Goal: Communication & Community: Answer question/provide support

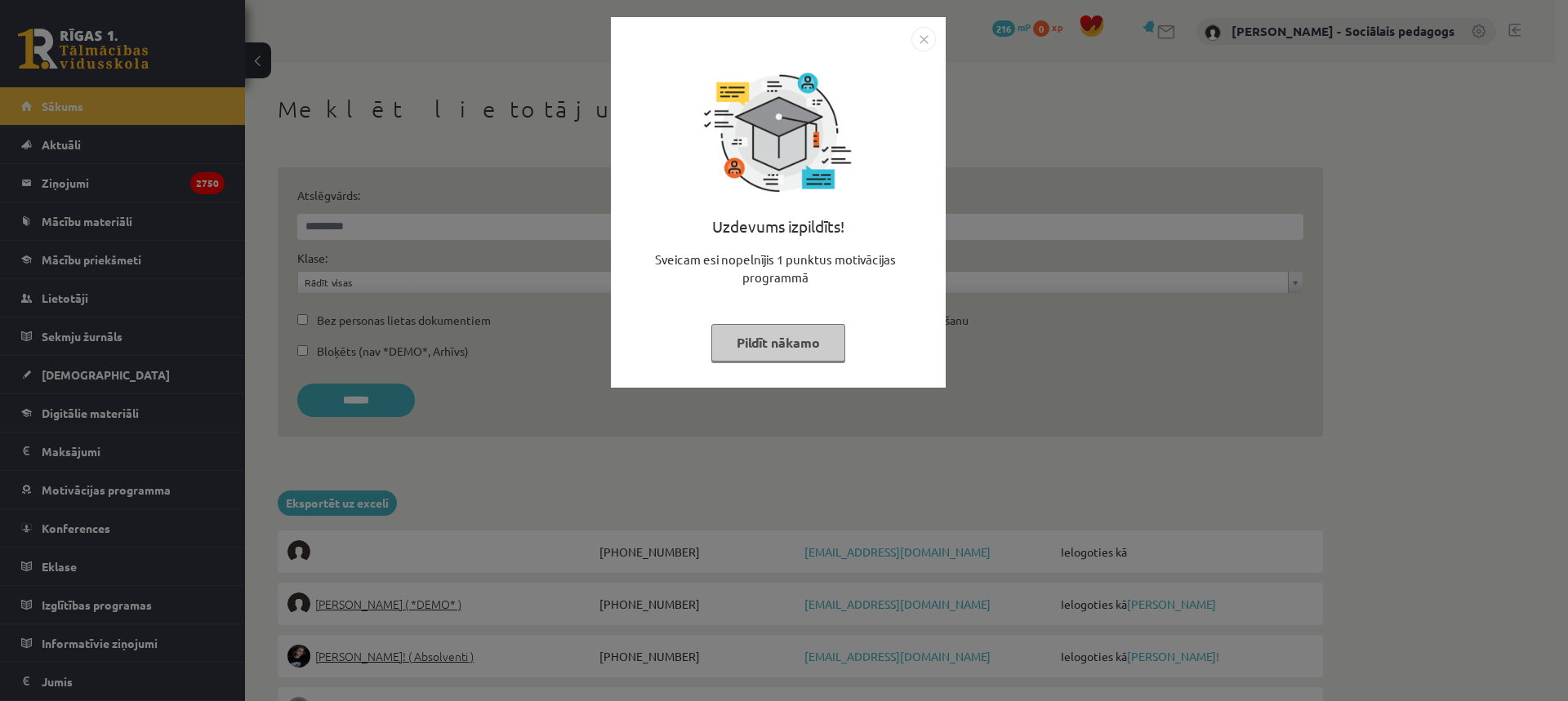
click at [767, 347] on button "Pildīt nākamo" at bounding box center [778, 343] width 134 height 37
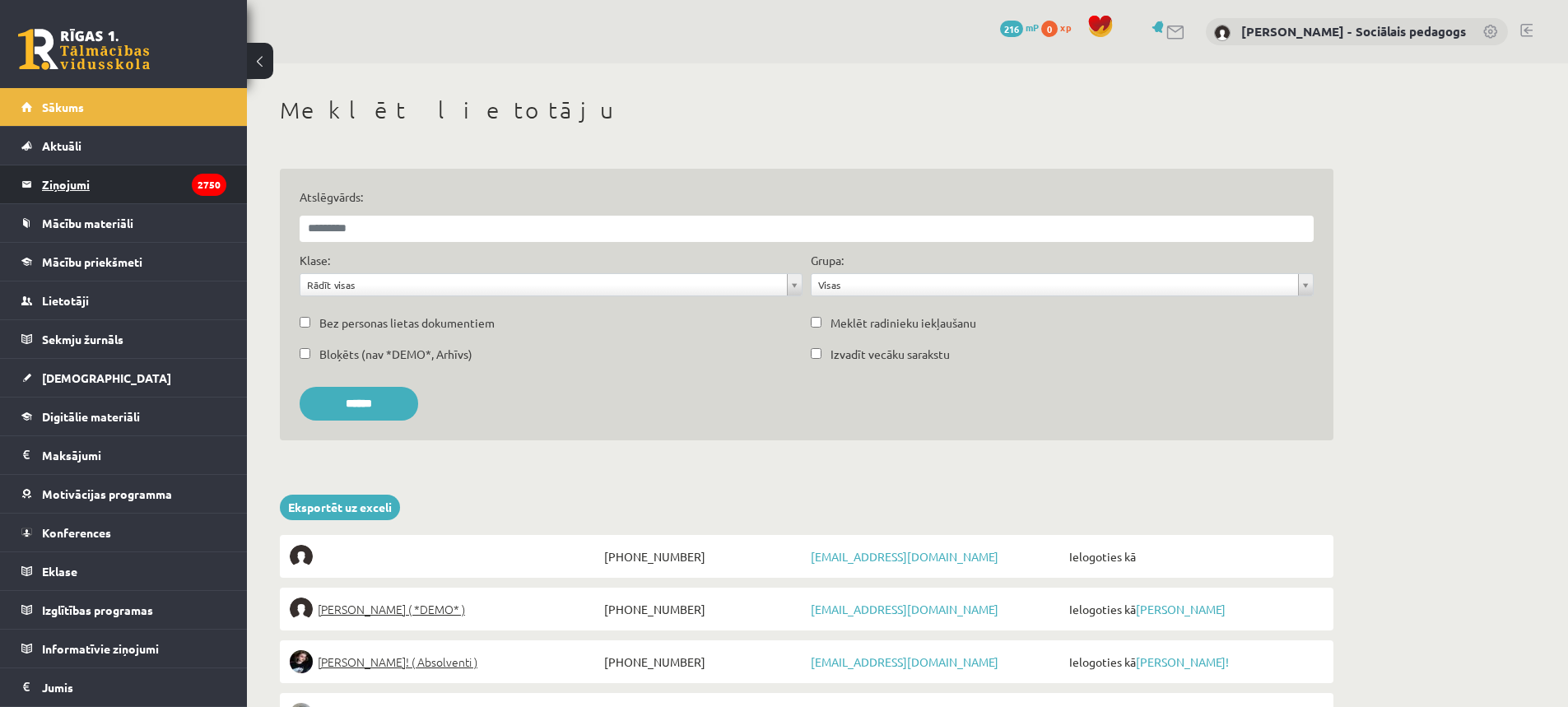
click at [108, 200] on legend "Ziņojumi 2750" at bounding box center [134, 184] width 184 height 38
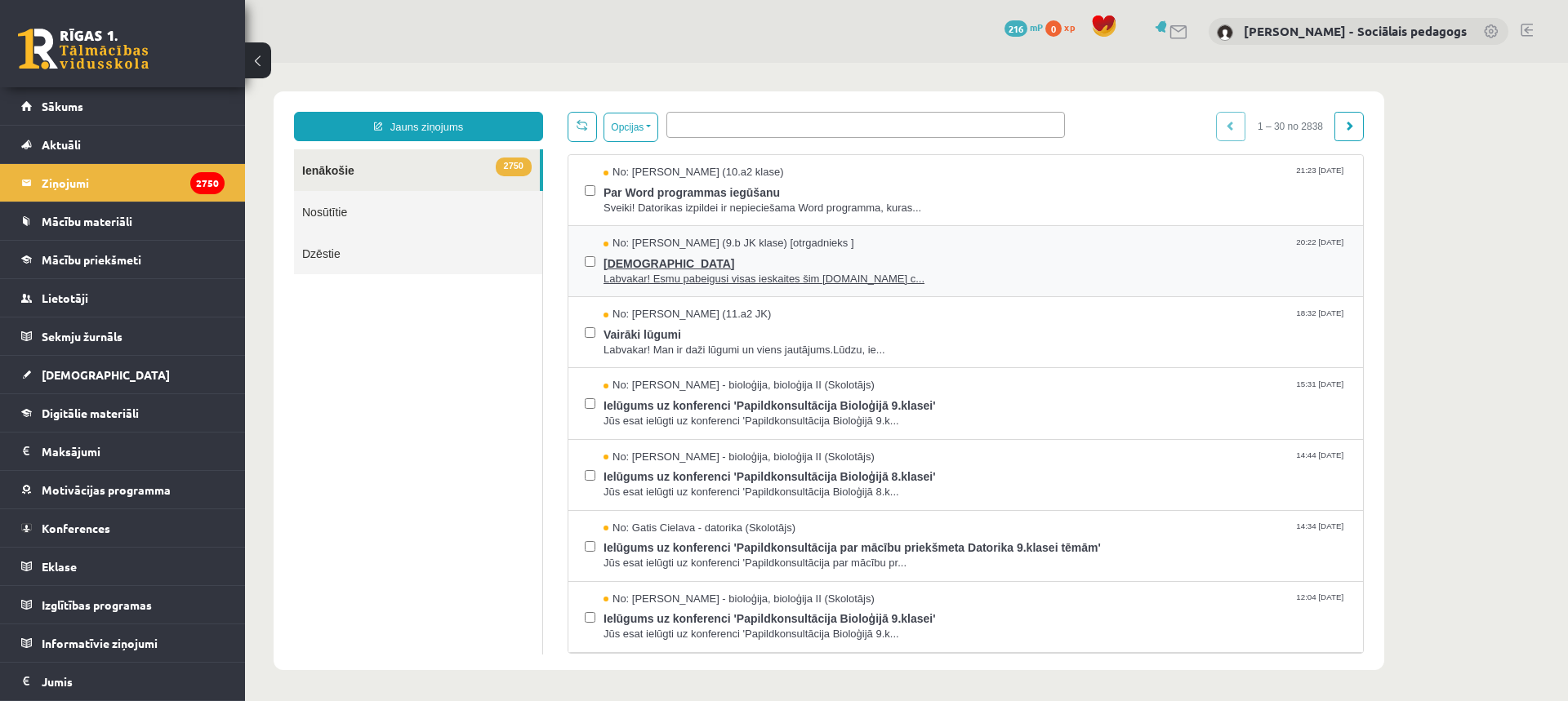
click at [647, 262] on span "ieskaites" at bounding box center [975, 261] width 743 height 20
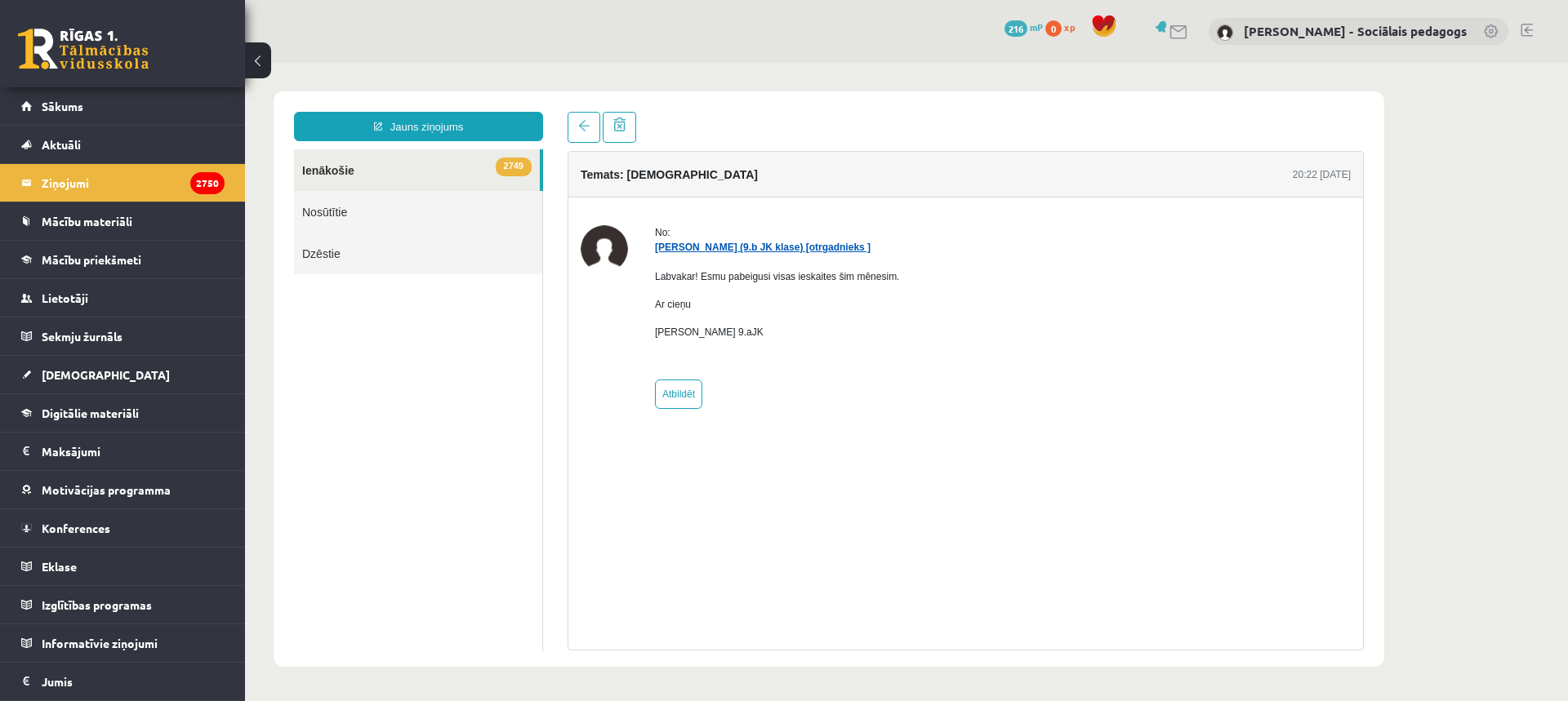
click at [733, 249] on link "Keita Tutina (9.b JK klase) [otrgadnieks ]" at bounding box center [763, 247] width 216 height 12
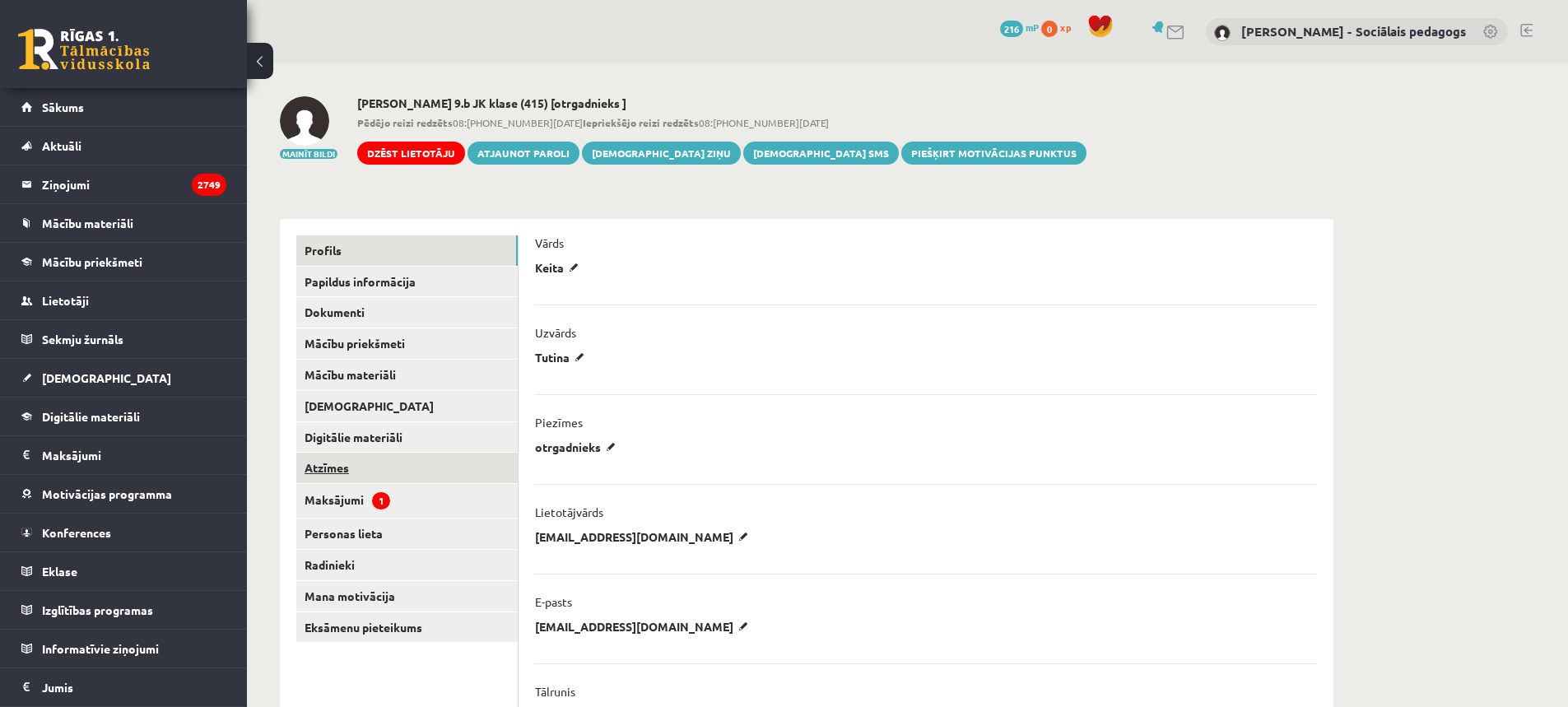
click at [346, 473] on link "Atzīmes" at bounding box center [406, 468] width 221 height 30
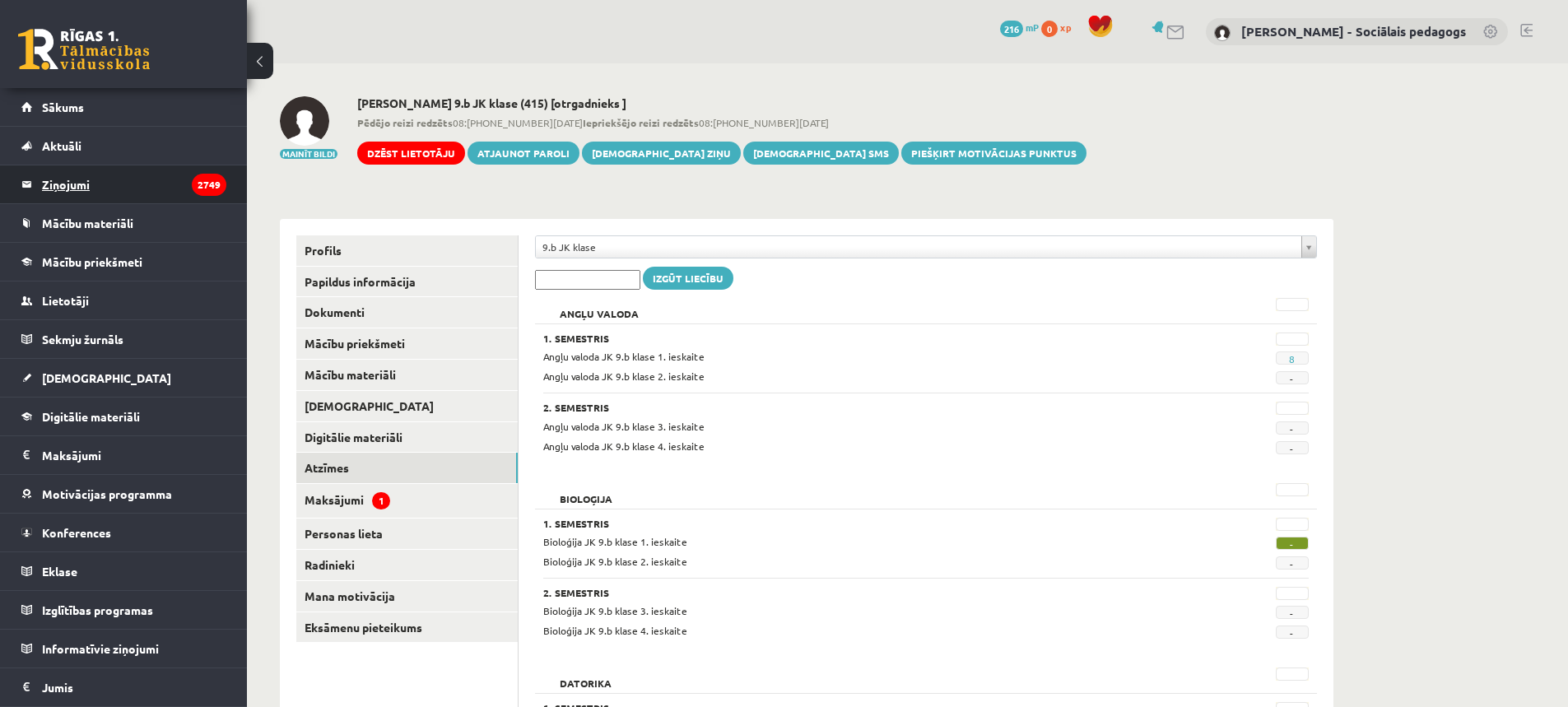
click at [63, 185] on legend "Ziņojumi 2749" at bounding box center [134, 184] width 184 height 38
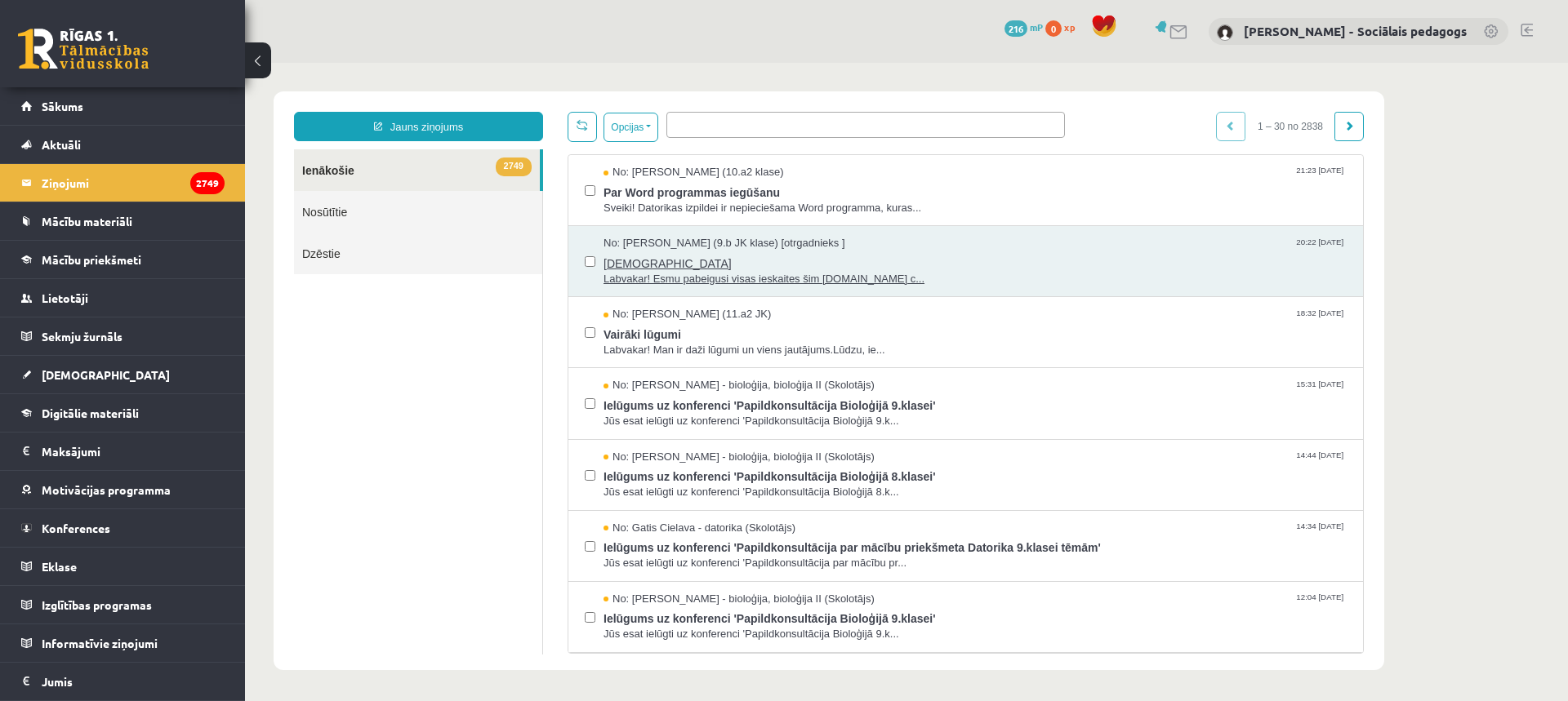
click at [676, 275] on span "Labvakar! Esmu pabeigusi visas ieskaites šim mēnesim.Ar c..." at bounding box center [975, 279] width 743 height 15
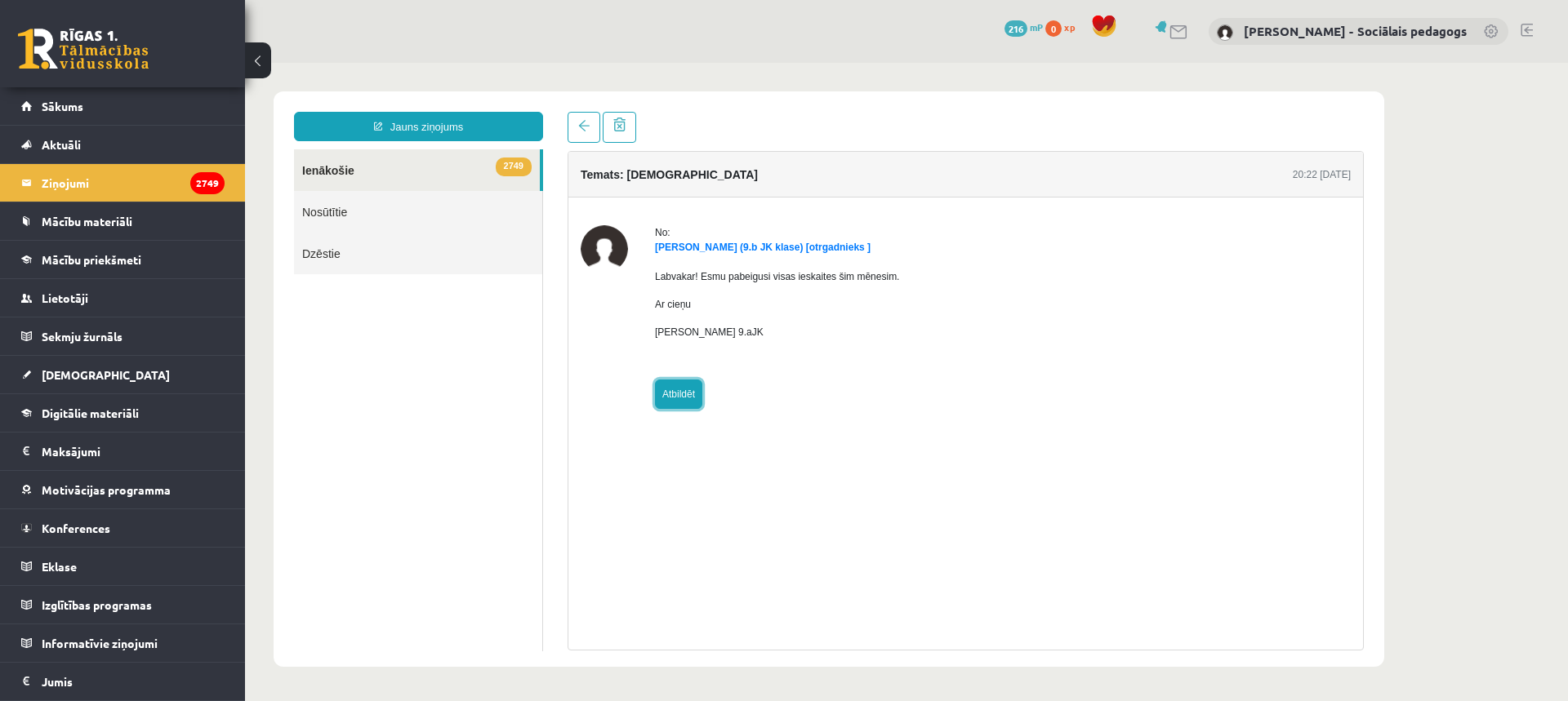
click at [685, 392] on link "Atbildēt" at bounding box center [678, 394] width 47 height 29
type input "**********"
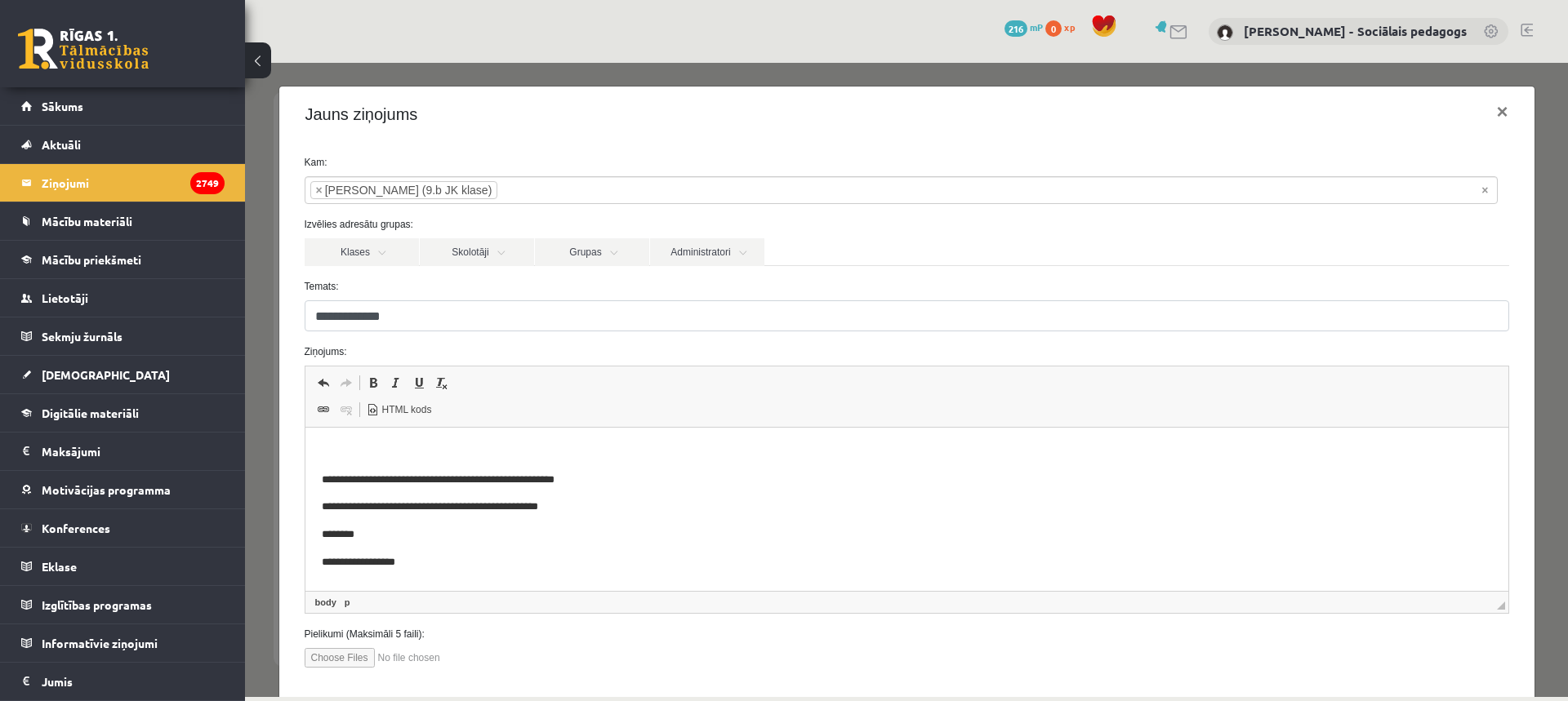
click at [375, 435] on html "**********" at bounding box center [906, 508] width 1203 height 160
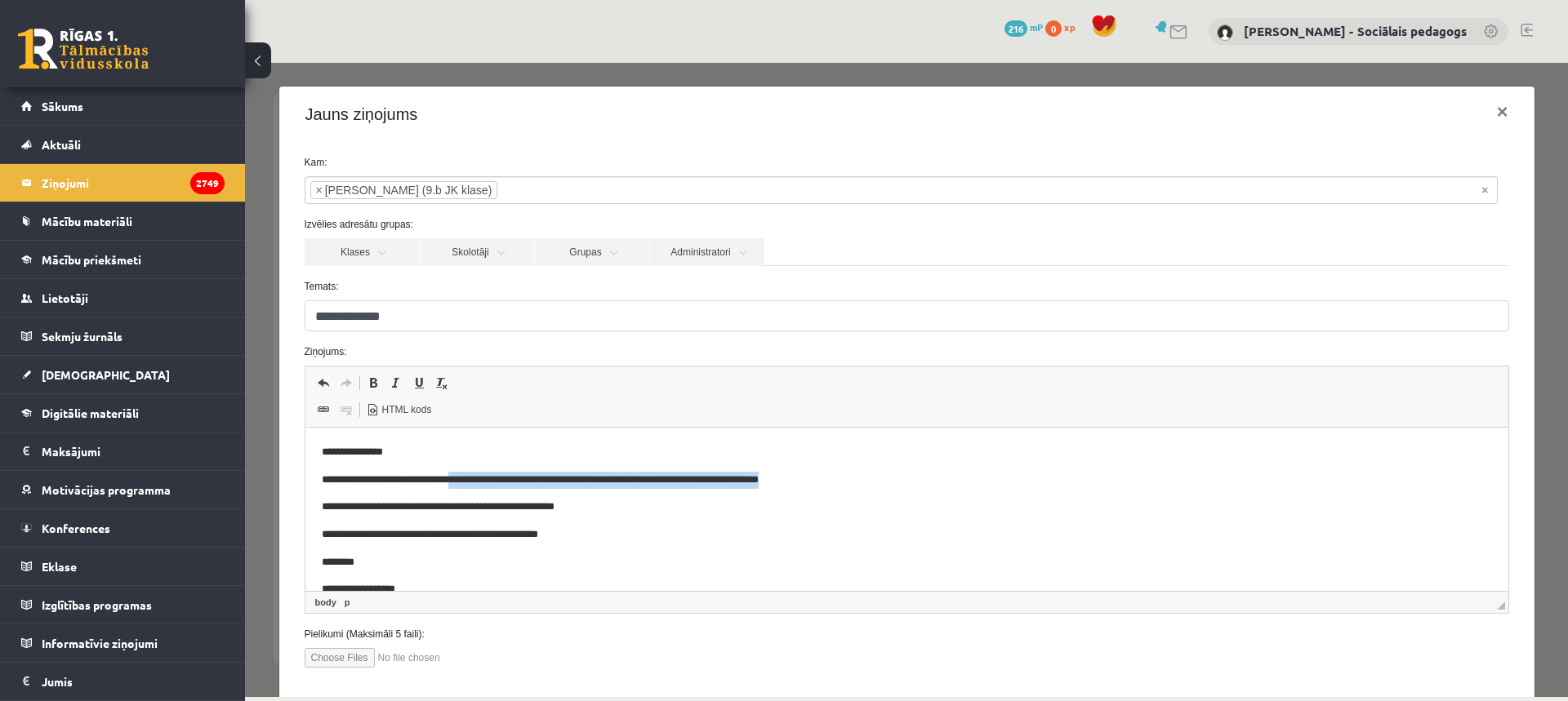
drag, startPoint x: 452, startPoint y: 480, endPoint x: 862, endPoint y: 480, distance: 410.0
click at [862, 480] on p "**********" at bounding box center [893, 480] width 1146 height 17
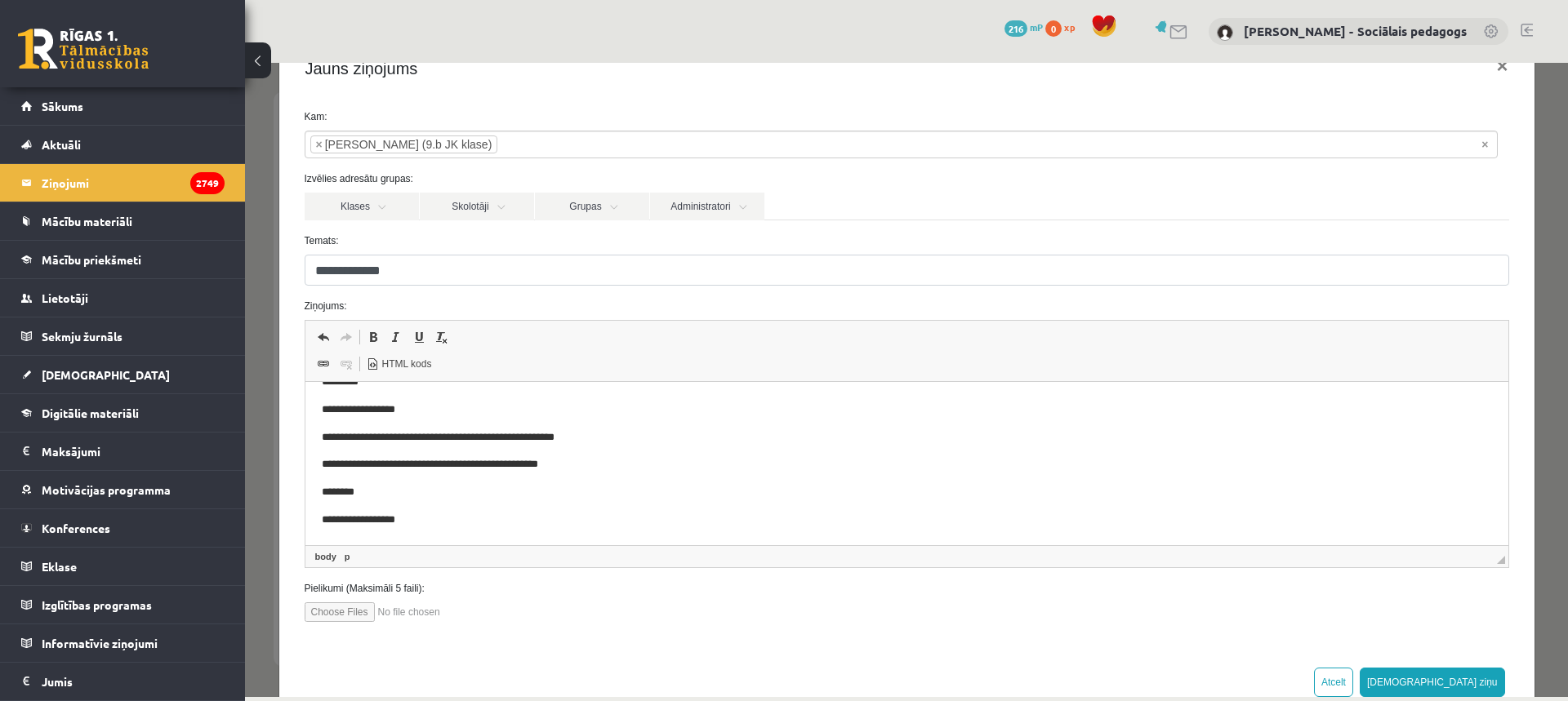
scroll to position [88, 0]
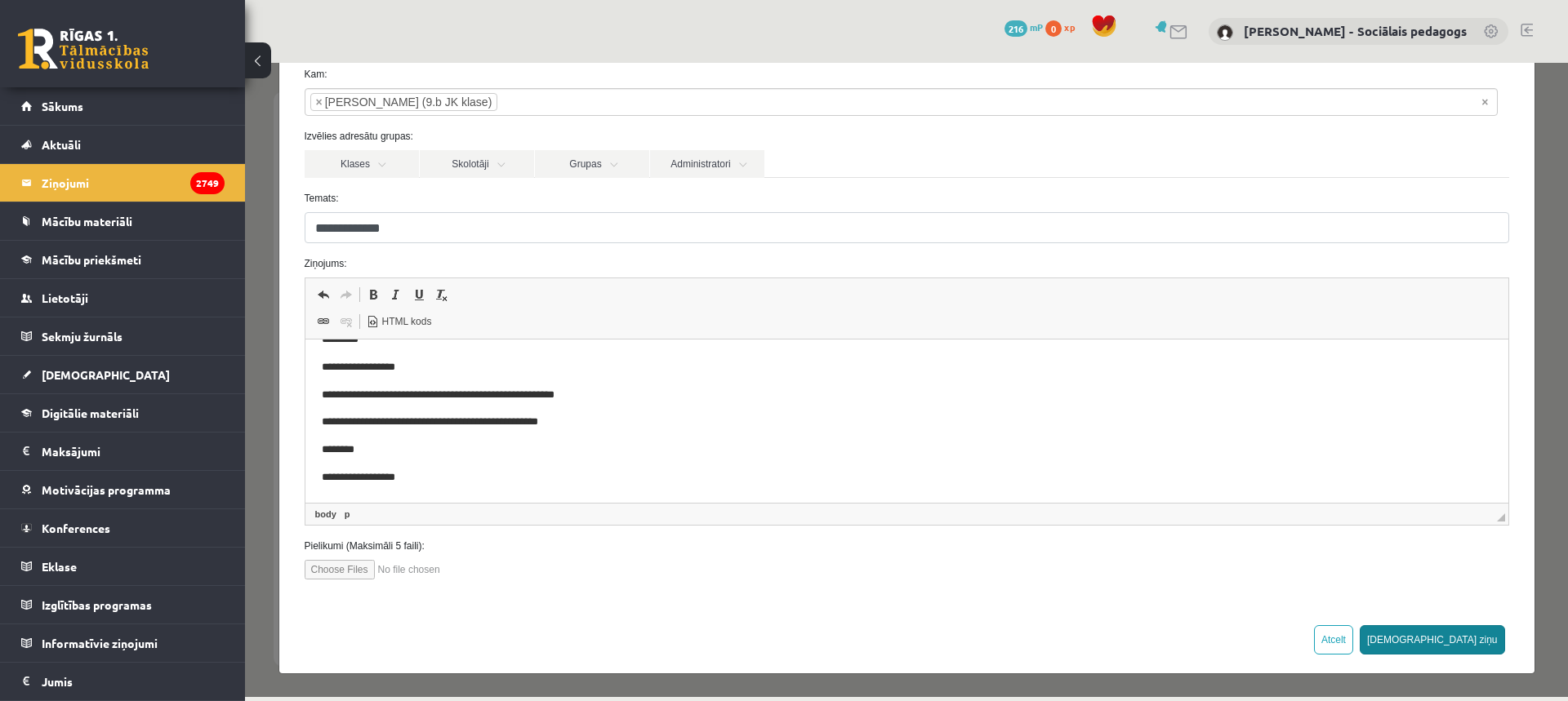
drag, startPoint x: 1461, startPoint y: 634, endPoint x: 1469, endPoint y: 626, distance: 11.3
click at [1469, 627] on button "Sūtīt ziņu" at bounding box center [1432, 640] width 146 height 29
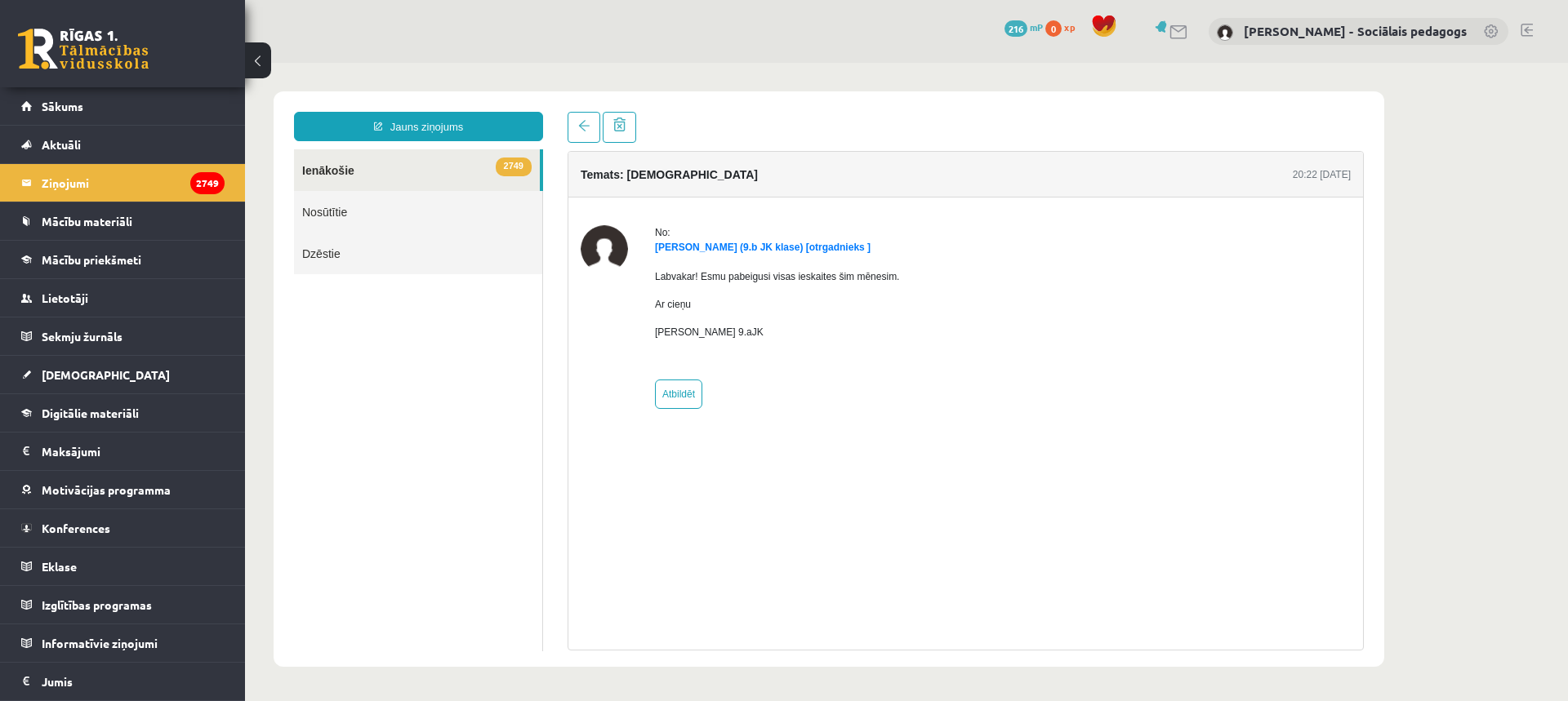
scroll to position [0, 0]
click at [46, 179] on legend "Ziņojumi 2749" at bounding box center [133, 183] width 183 height 37
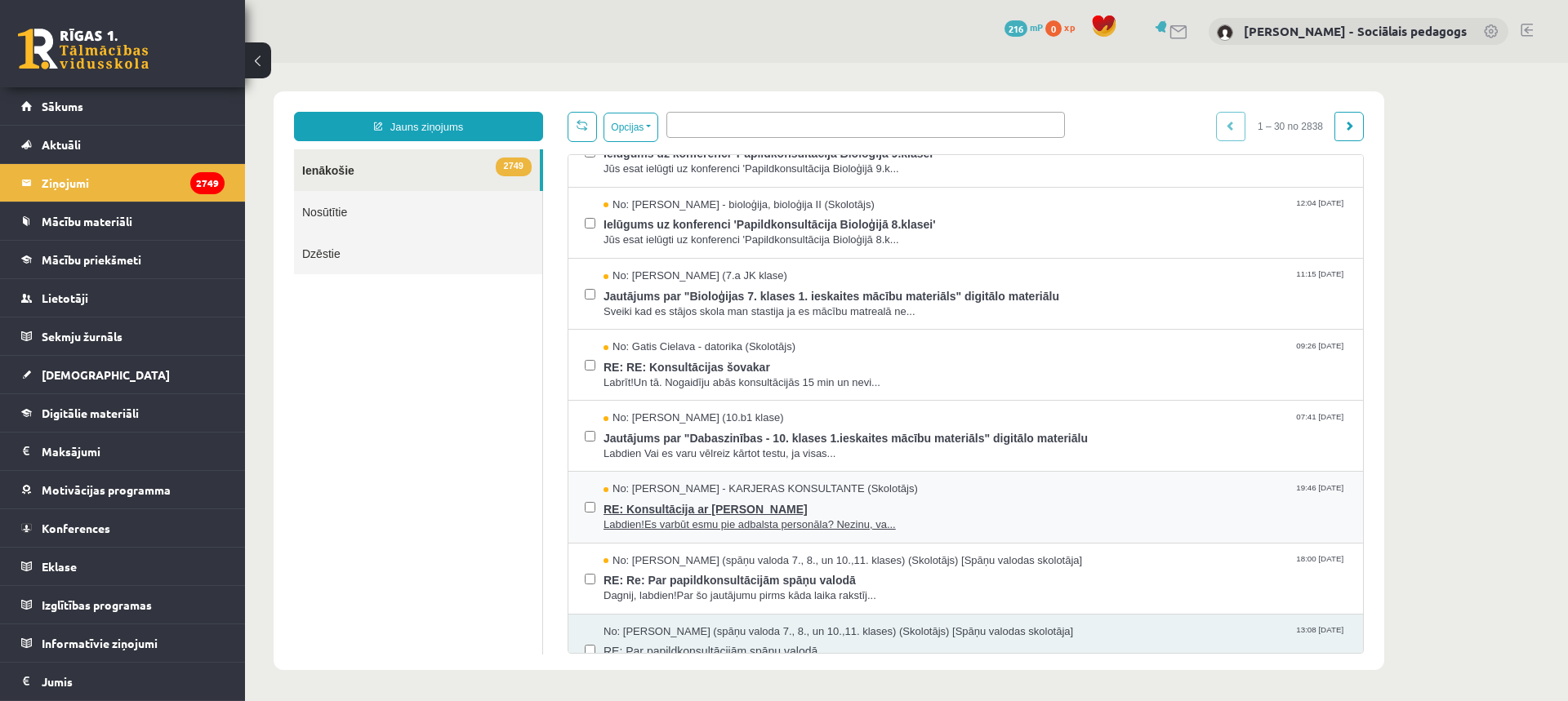
scroll to position [490, 0]
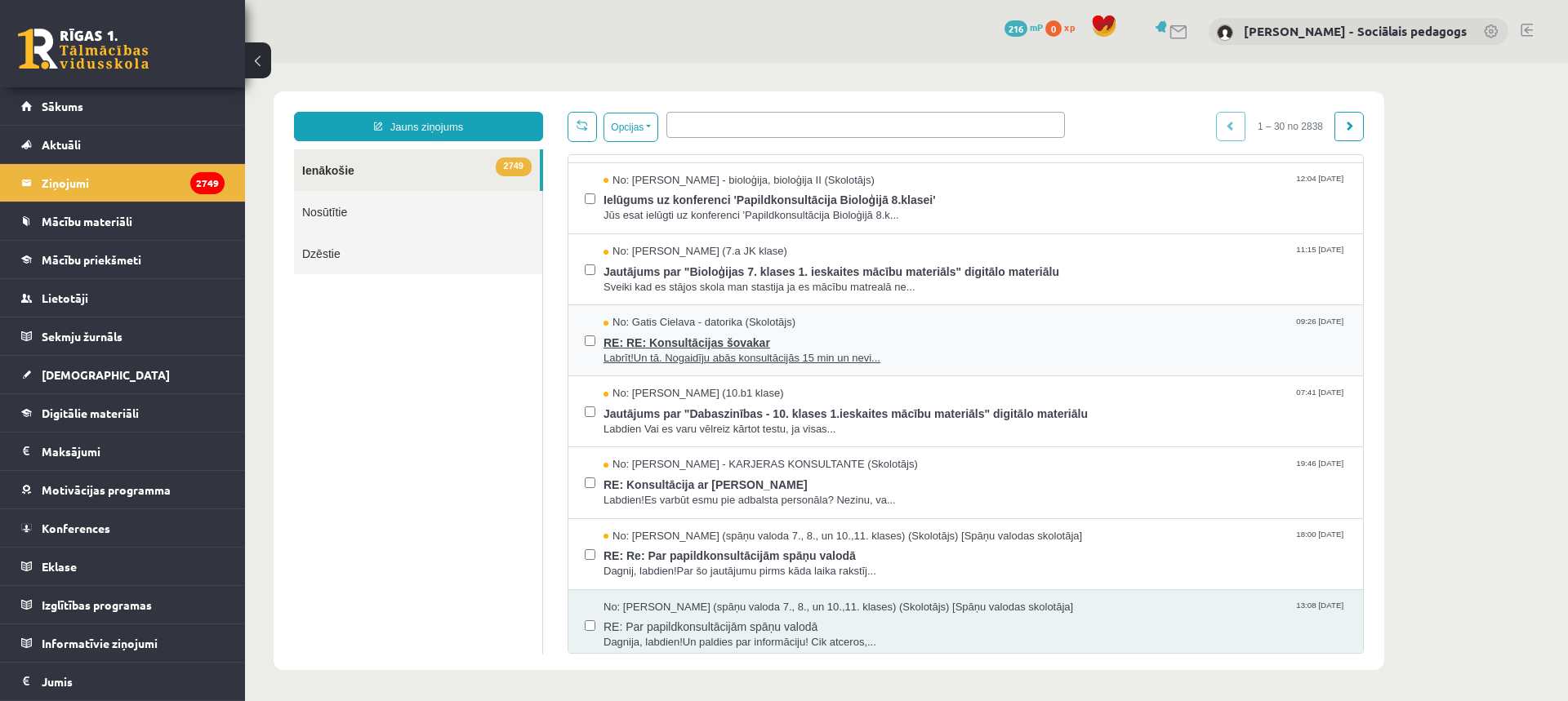
click at [697, 337] on span "RE: RE: Konsultācijas šovakar" at bounding box center [975, 341] width 743 height 20
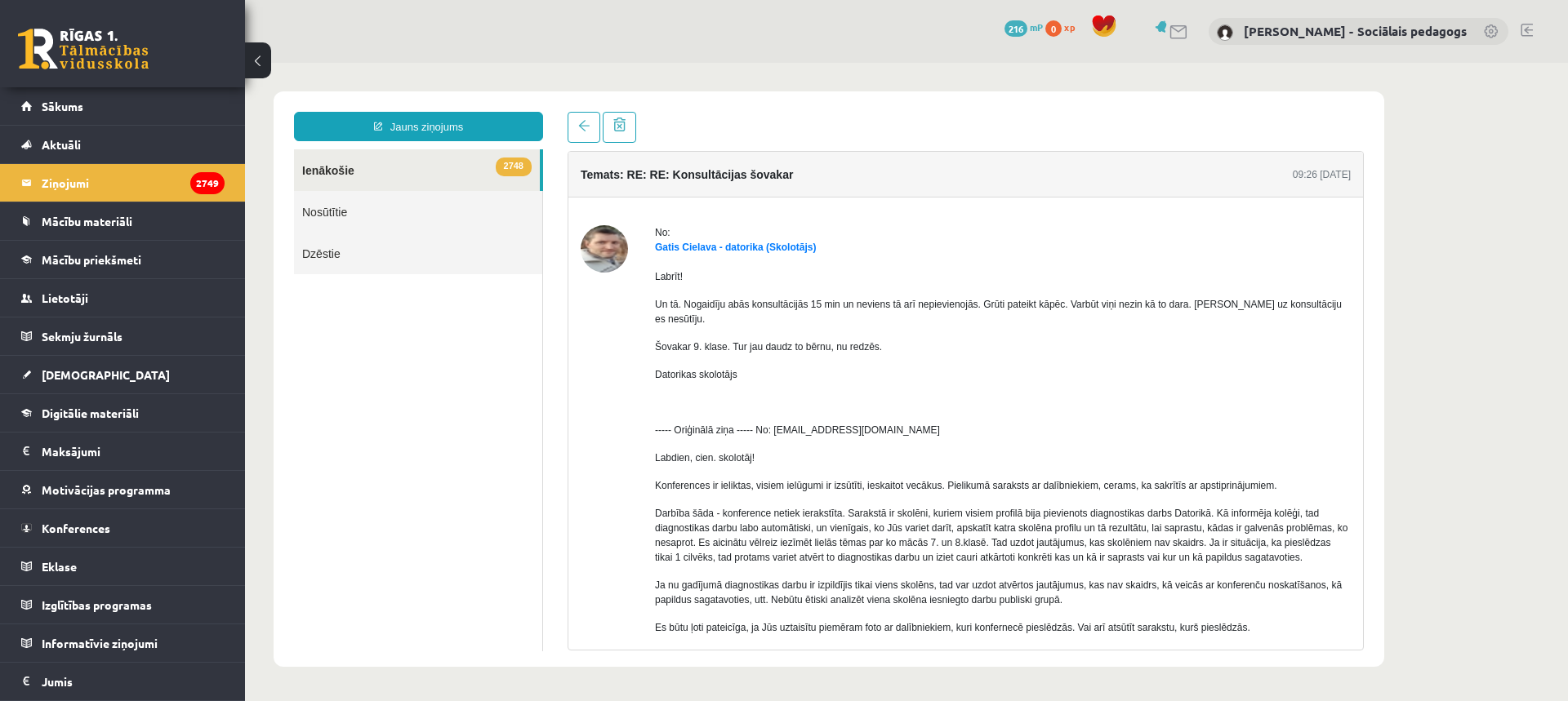
scroll to position [0, 0]
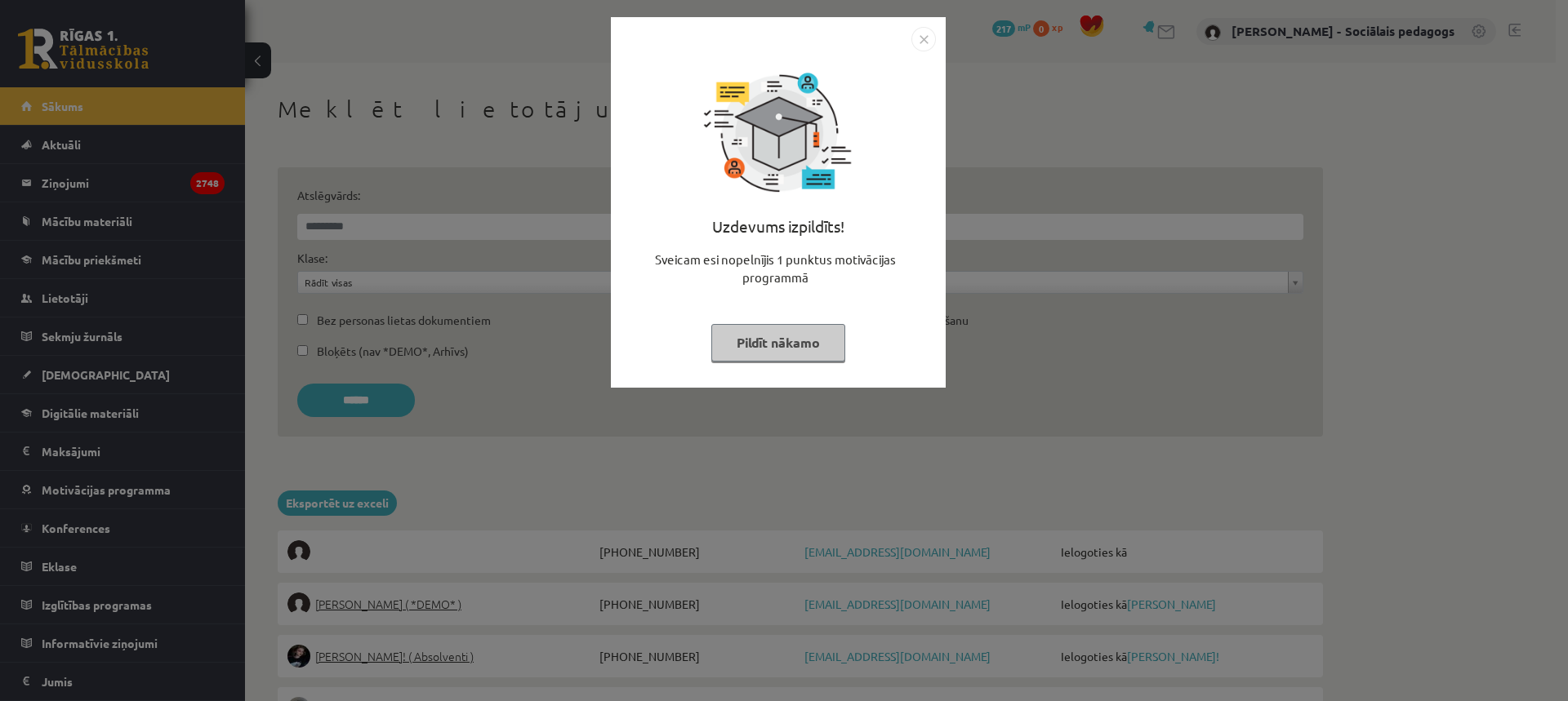
click at [810, 355] on button "Pildīt nākamo" at bounding box center [778, 343] width 134 height 37
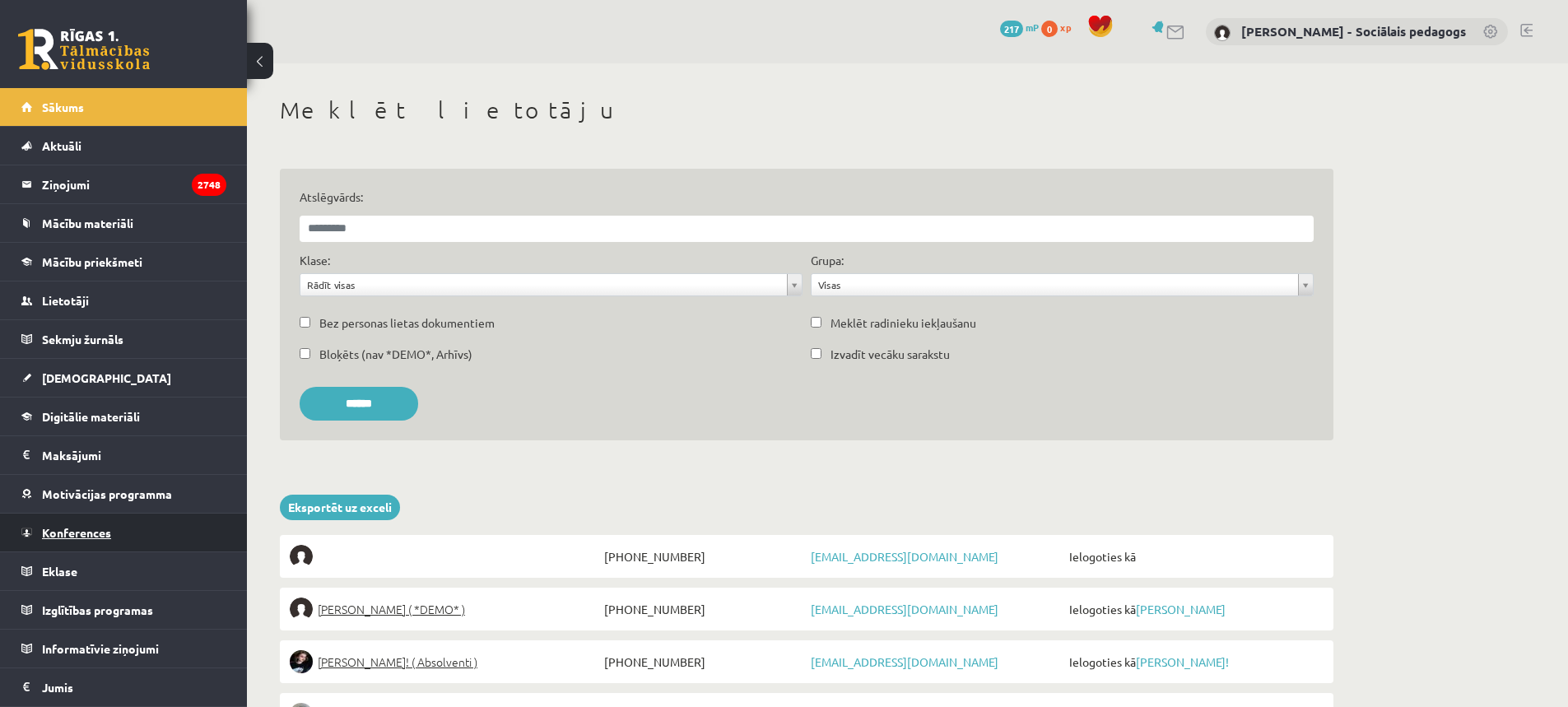
click at [92, 534] on span "Konferences" at bounding box center [76, 532] width 69 height 15
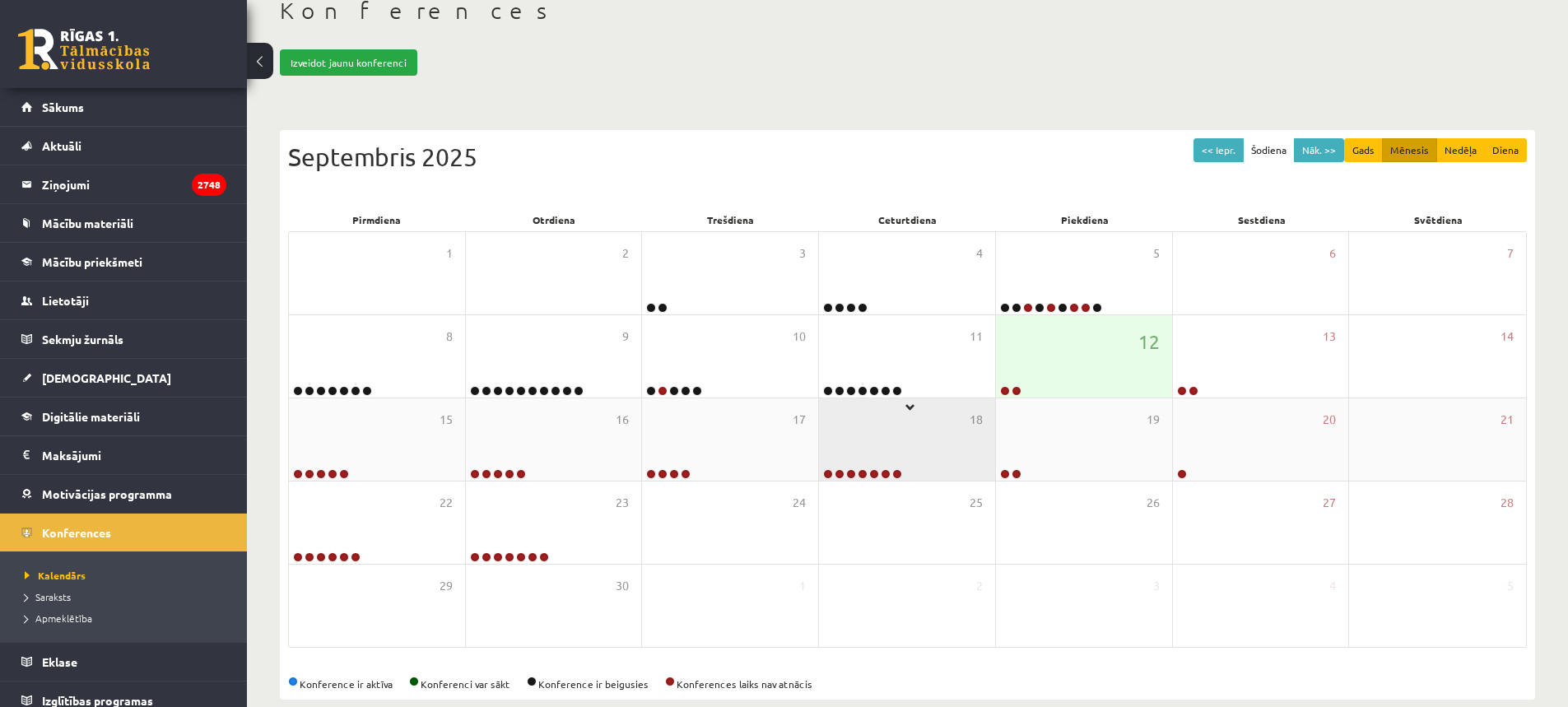
scroll to position [126, 0]
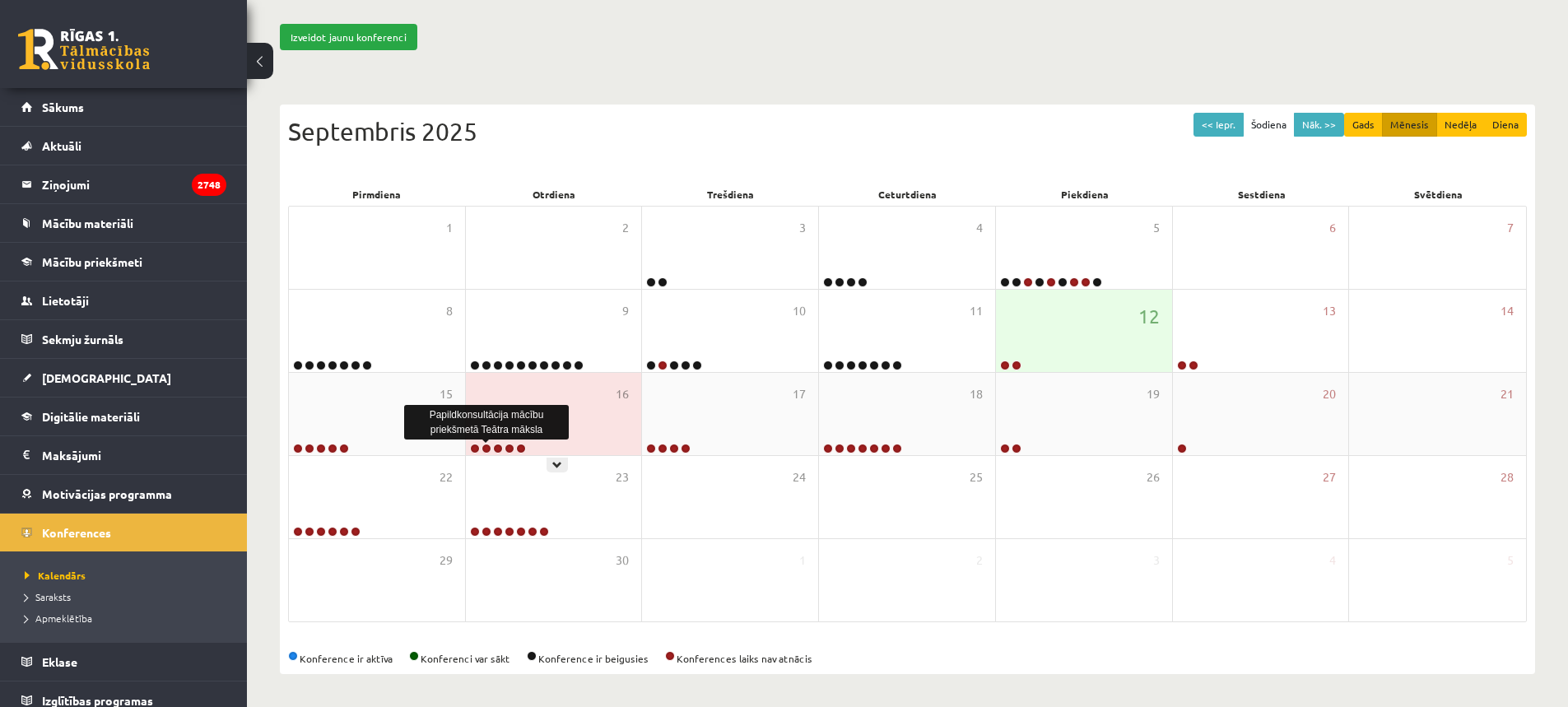
click at [488, 447] on link at bounding box center [486, 448] width 10 height 10
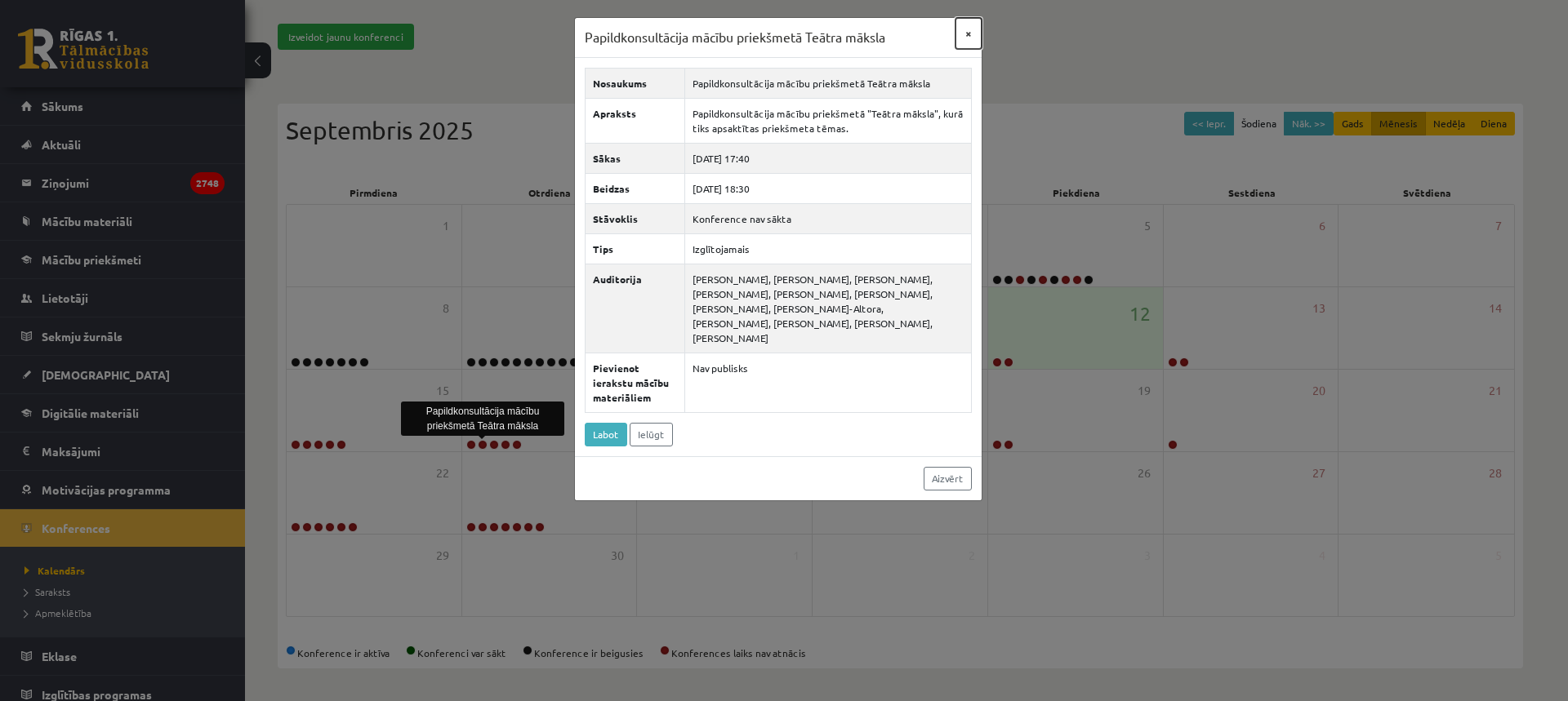
click at [967, 28] on button "×" at bounding box center [968, 33] width 26 height 31
